Goal: Information Seeking & Learning: Learn about a topic

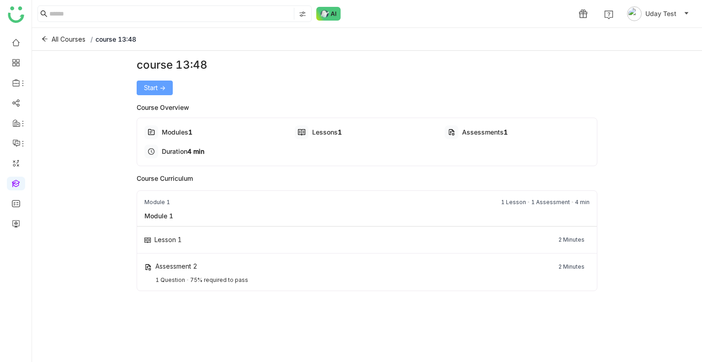
click at [158, 92] on span "Start ->" at bounding box center [154, 88] width 21 height 10
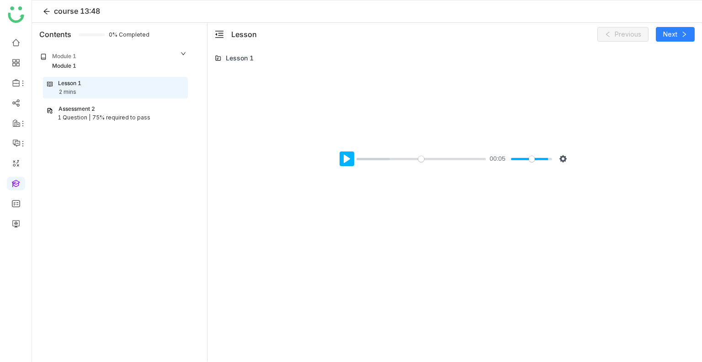
click at [345, 161] on button "Pause Play" at bounding box center [347, 158] width 15 height 15
type input "*****"
click at [345, 161] on button "Pause Play" at bounding box center [347, 158] width 15 height 15
type input "*****"
click at [47, 10] on icon at bounding box center [46, 11] width 7 height 7
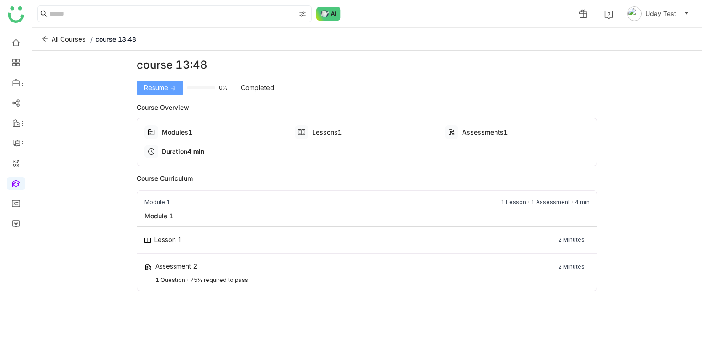
click at [158, 90] on span "Resume ->" at bounding box center [160, 88] width 32 height 10
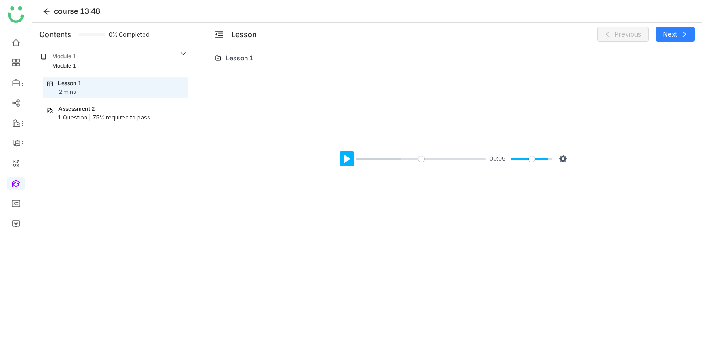
click at [340, 155] on button "Pause Play" at bounding box center [347, 158] width 15 height 15
type input "*****"
click at [126, 110] on div "Assessment 2" at bounding box center [116, 109] width 138 height 9
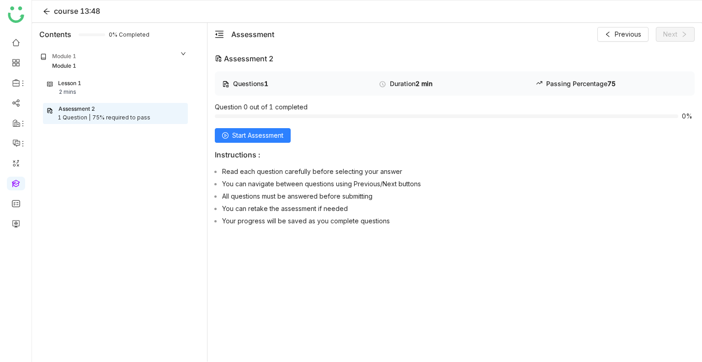
click at [90, 81] on div "Lesson 1 2 mins" at bounding box center [115, 87] width 137 height 17
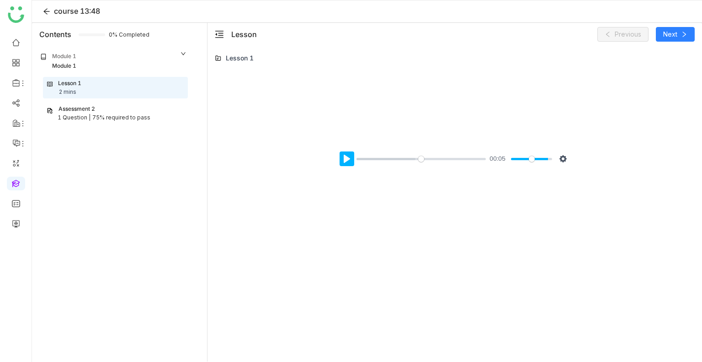
click at [346, 163] on button "Pause Play" at bounding box center [347, 158] width 15 height 15
type input "***"
click at [671, 31] on span "Next" at bounding box center [670, 34] width 14 height 10
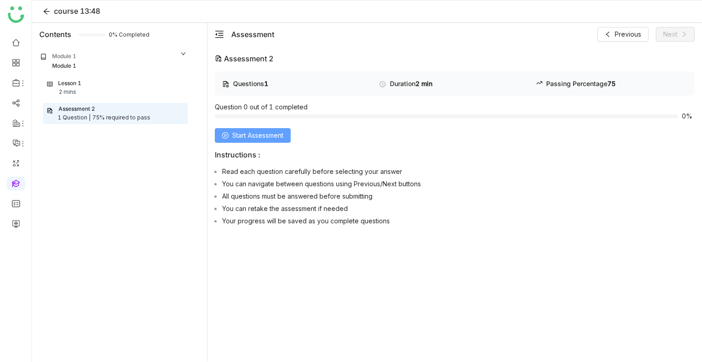
click at [244, 142] on button "Start Assessment" at bounding box center [253, 135] width 76 height 15
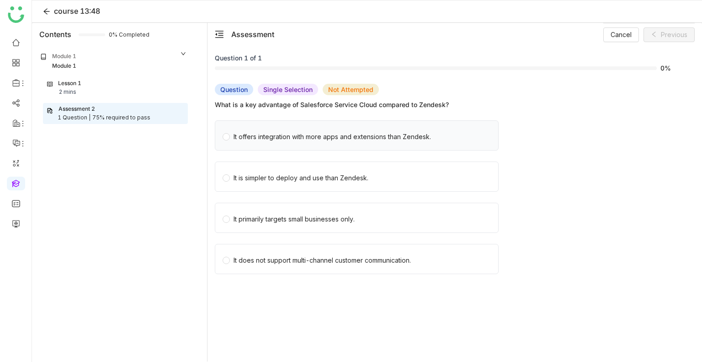
click at [269, 138] on div "It offers integration with more apps and extensions than Zendesk." at bounding box center [332, 137] width 197 height 10
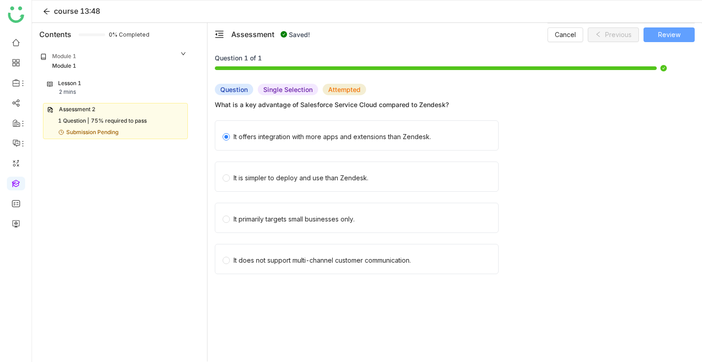
click at [665, 34] on span "Review" at bounding box center [669, 35] width 22 height 10
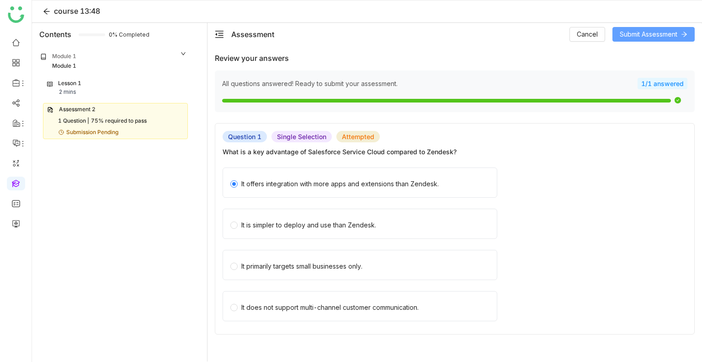
click at [665, 34] on span "Submit Assessment" at bounding box center [649, 34] width 58 height 10
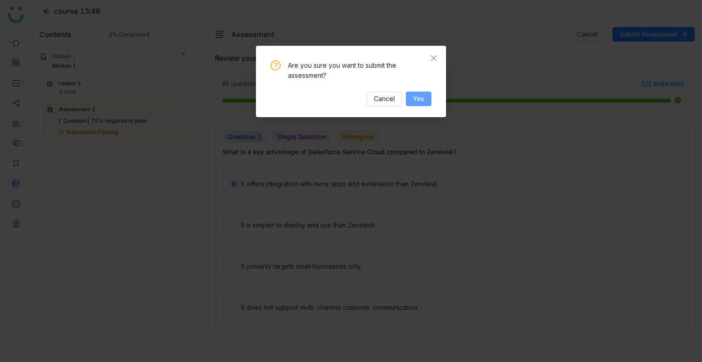
click at [413, 101] on span "Yes" at bounding box center [418, 99] width 11 height 10
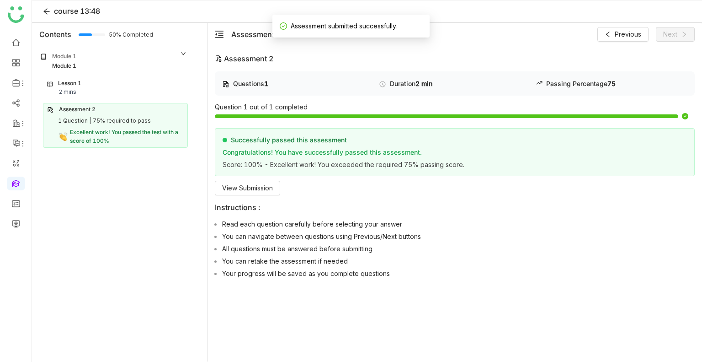
click at [143, 92] on div "Lesson 1 2 mins" at bounding box center [115, 87] width 137 height 17
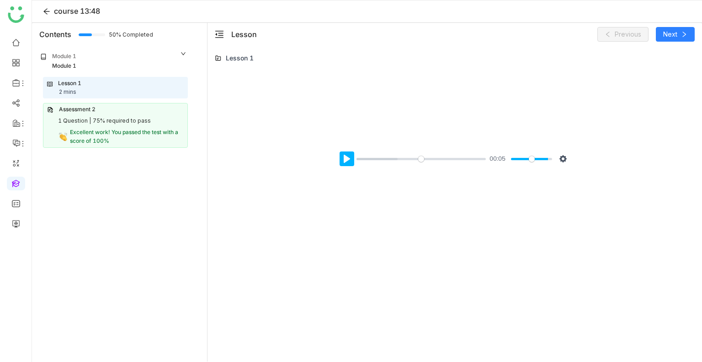
click at [346, 155] on button "Pause Play" at bounding box center [347, 158] width 15 height 15
type input "***"
click at [124, 133] on span "Excellent work! You passed the test with a score of 100%" at bounding box center [124, 136] width 108 height 16
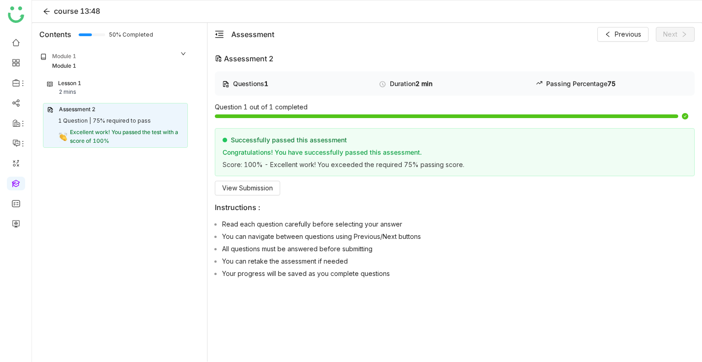
click at [112, 82] on div "Lesson 1 2 mins" at bounding box center [115, 87] width 137 height 17
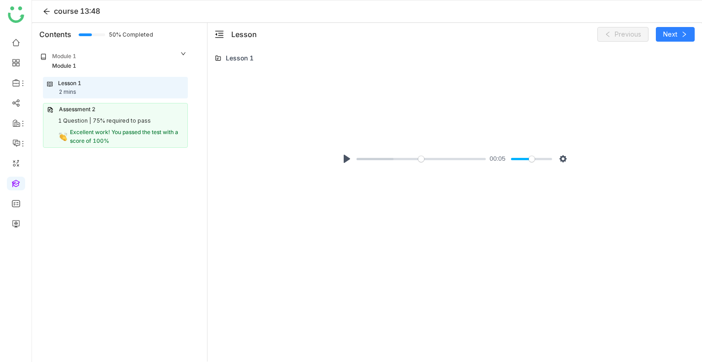
click at [530, 159] on input "Volume" at bounding box center [531, 158] width 41 height 9
type input "***"
click at [521, 159] on input "Volume" at bounding box center [531, 158] width 41 height 9
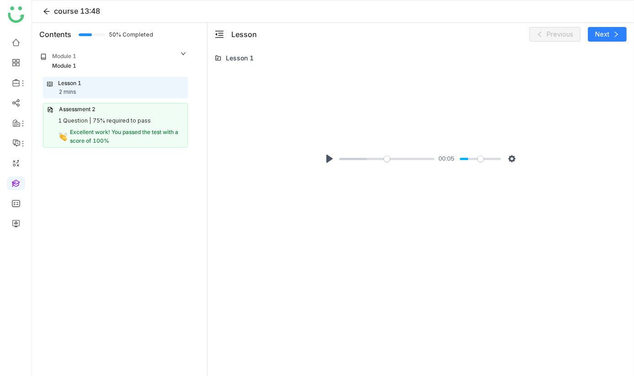
click at [106, 128] on span "Excellent work! You passed the test with a score of 100%" at bounding box center [124, 136] width 108 height 16
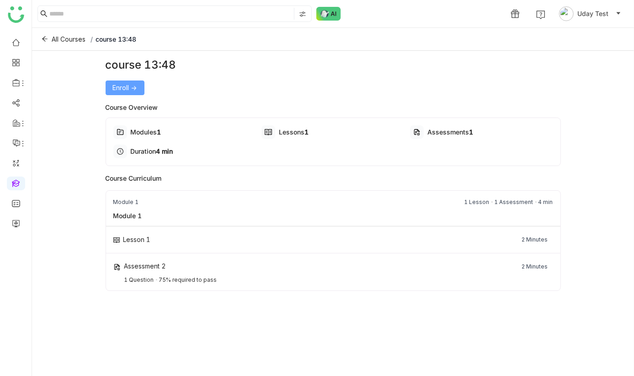
click at [130, 83] on span "Enroll ->" at bounding box center [125, 88] width 24 height 10
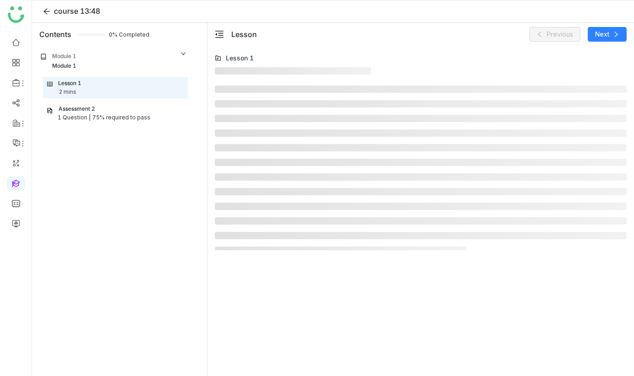
click at [88, 112] on div "Assessment 2" at bounding box center [77, 109] width 37 height 9
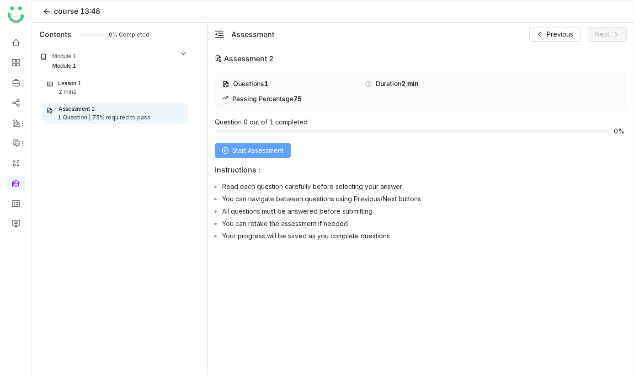
click at [274, 154] on span "Start Assessment" at bounding box center [257, 150] width 51 height 10
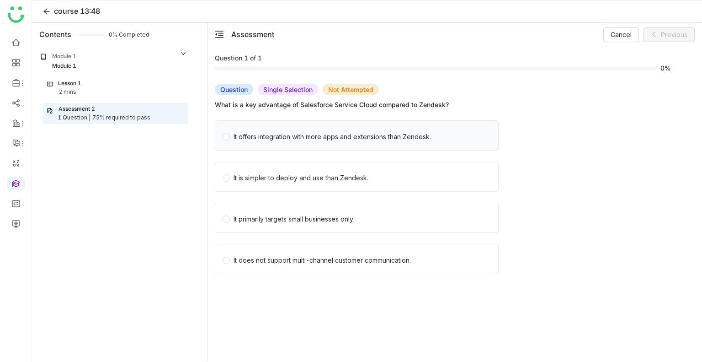
click at [293, 134] on div "It offers integration with more apps and extensions than Zendesk." at bounding box center [332, 137] width 197 height 10
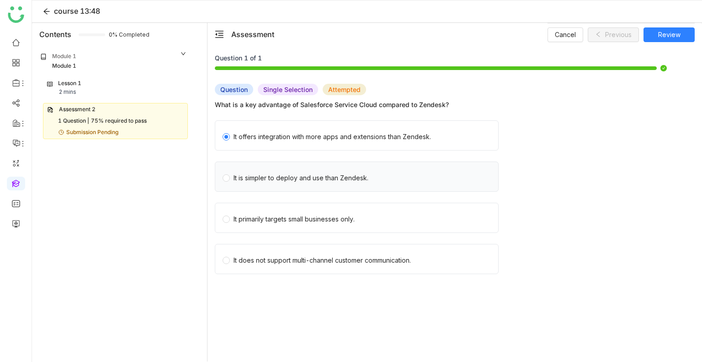
click at [282, 185] on label "It is simpler to deploy and use than Zendesk." at bounding box center [359, 176] width 272 height 29
click at [271, 148] on label "It offers integration with more apps and extensions than Zendesk." at bounding box center [359, 135] width 272 height 29
click at [633, 35] on span "Review" at bounding box center [669, 35] width 22 height 10
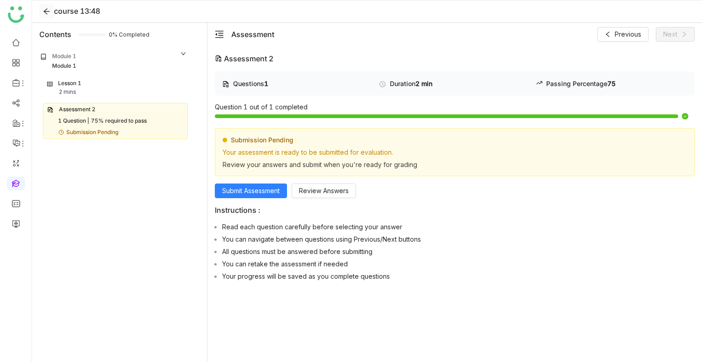
click at [44, 13] on icon at bounding box center [46, 11] width 7 height 7
